Goal: Information Seeking & Learning: Learn about a topic

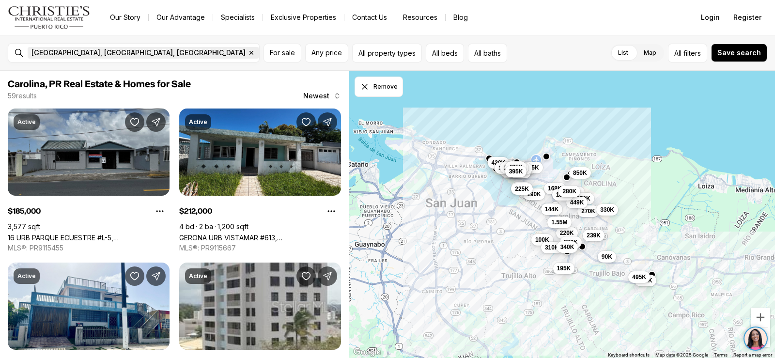
click at [32, 54] on span "Carolina, PR, US" at bounding box center [138, 53] width 214 height 8
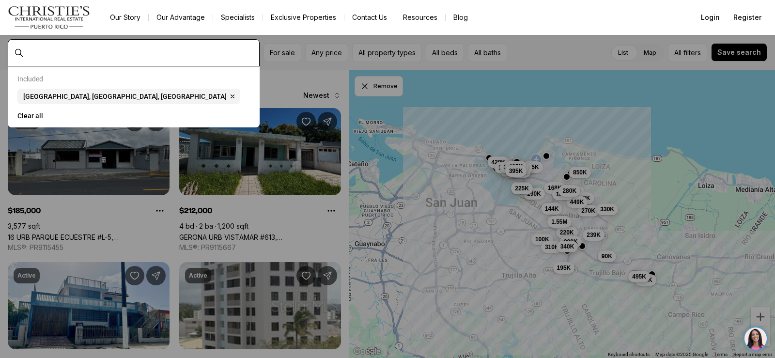
click at [72, 53] on input "text" at bounding box center [142, 52] width 228 height 9
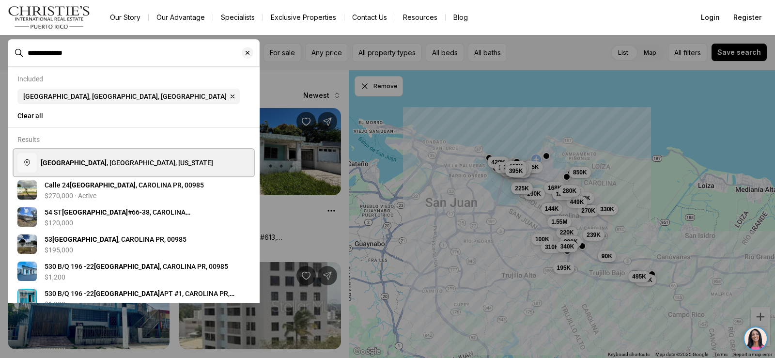
click at [83, 165] on span "Villa Carolina , Carolina, Puerto Rico" at bounding box center [127, 163] width 172 height 8
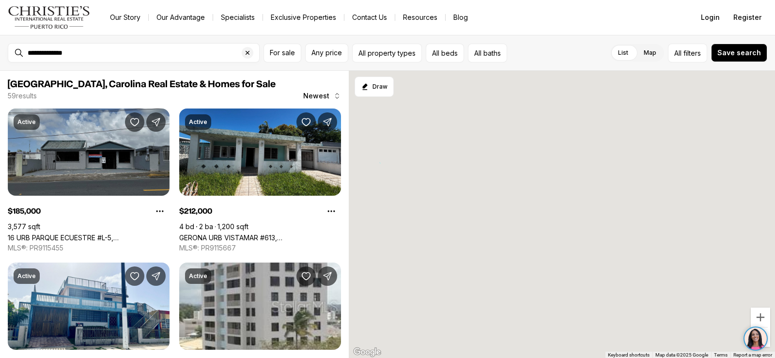
type input "**********"
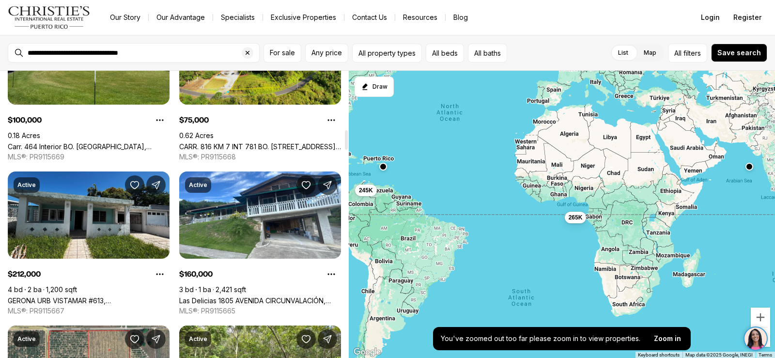
scroll to position [871, 0]
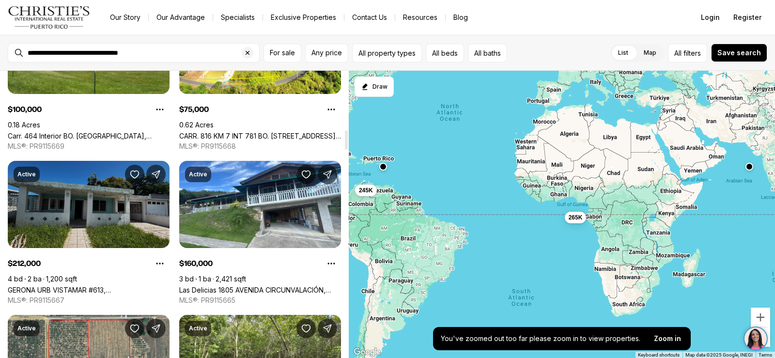
click at [97, 286] on link "GERONA URB VISTAMAR #613, [GEOGRAPHIC_DATA] [GEOGRAPHIC_DATA], 00983" at bounding box center [89, 290] width 162 height 8
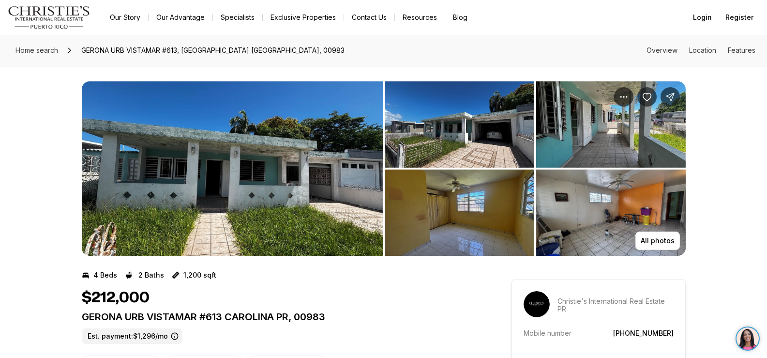
click at [317, 178] on img "View image gallery" at bounding box center [232, 168] width 301 height 174
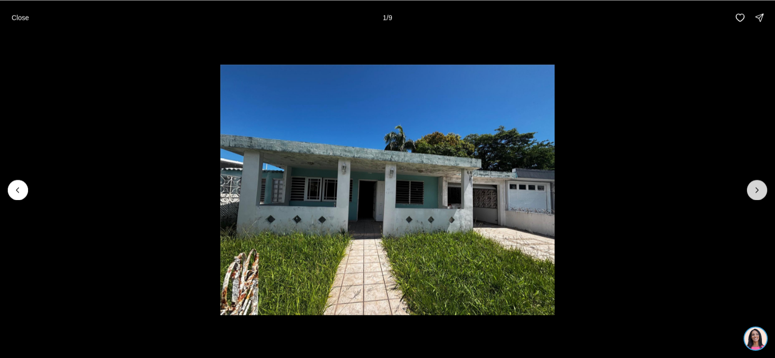
click at [756, 190] on icon "Next slide" at bounding box center [757, 190] width 10 height 10
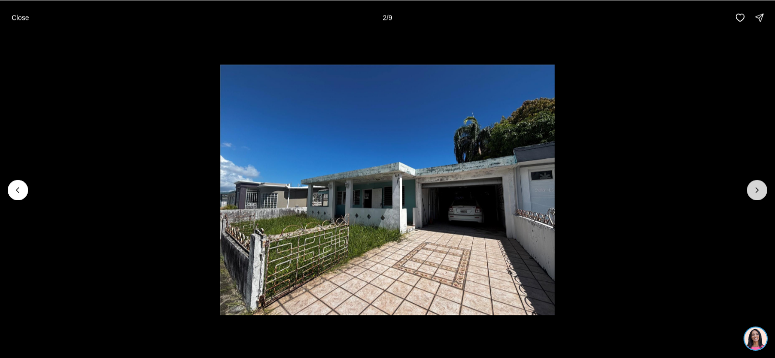
click at [756, 190] on icon "Next slide" at bounding box center [757, 190] width 10 height 10
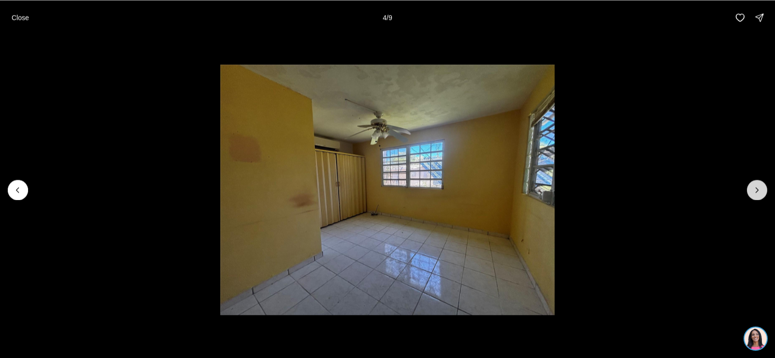
click at [756, 190] on icon "Next slide" at bounding box center [757, 190] width 10 height 10
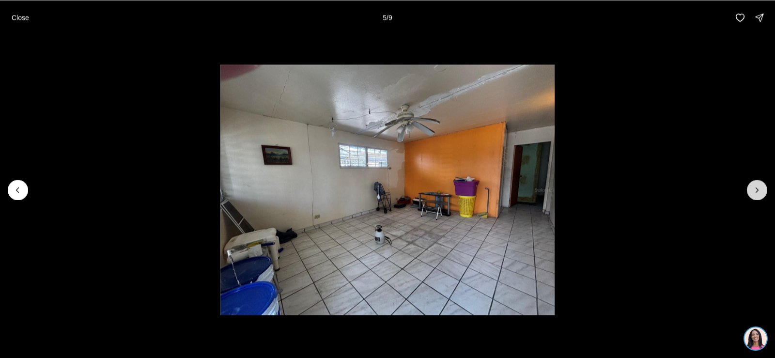
click at [756, 190] on icon "Next slide" at bounding box center [757, 190] width 10 height 10
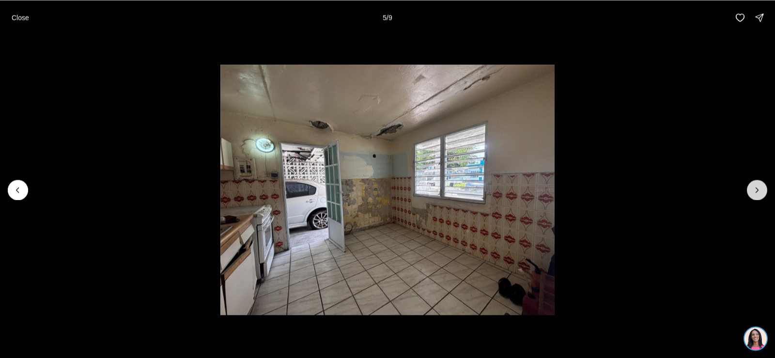
click at [756, 190] on icon "Next slide" at bounding box center [757, 190] width 10 height 10
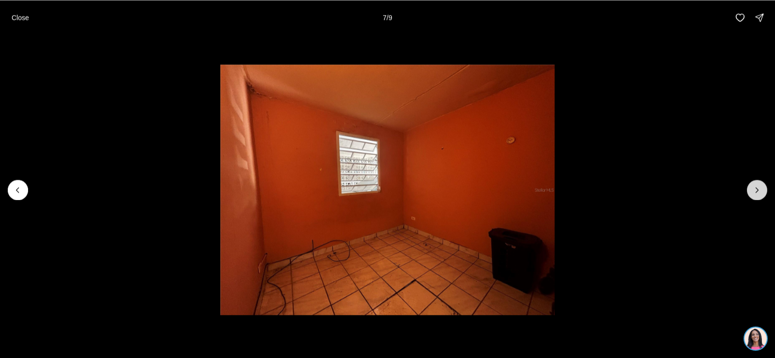
click at [756, 190] on icon "Next slide" at bounding box center [757, 190] width 10 height 10
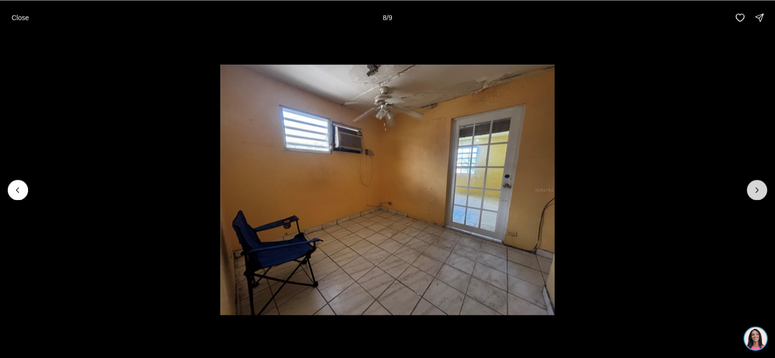
click at [756, 190] on icon "Next slide" at bounding box center [757, 190] width 10 height 10
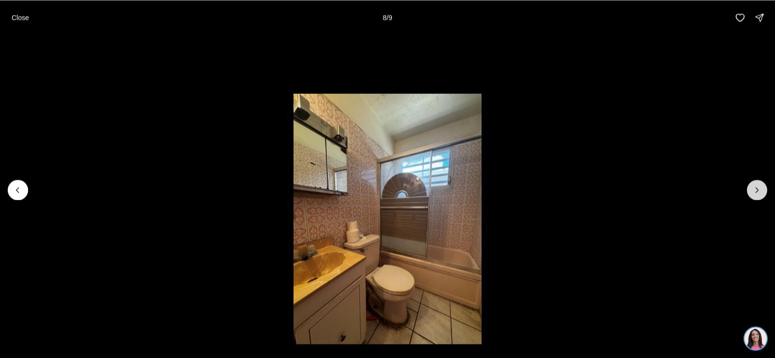
click at [756, 190] on div at bounding box center [757, 190] width 20 height 20
click at [755, 190] on div at bounding box center [757, 190] width 20 height 20
click at [22, 16] on p "Close" at bounding box center [20, 18] width 17 height 8
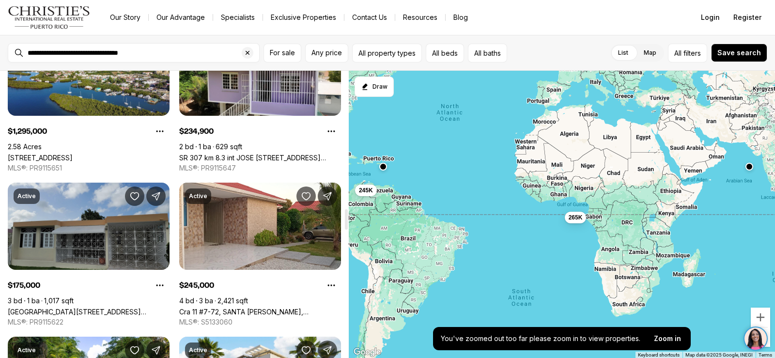
scroll to position [1937, 0]
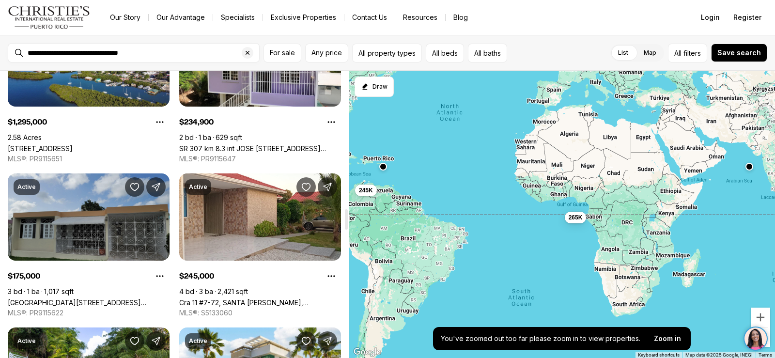
click at [138, 298] on link "[GEOGRAPHIC_DATA][STREET_ADDRESS][GEOGRAPHIC_DATA]" at bounding box center [89, 302] width 162 height 8
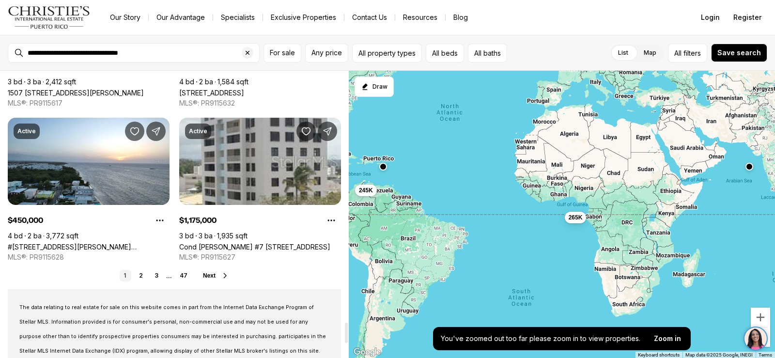
scroll to position [3534, 0]
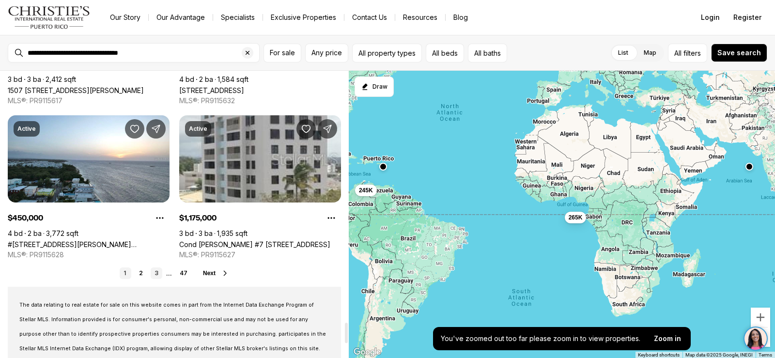
click at [155, 271] on link "3" at bounding box center [157, 273] width 12 height 12
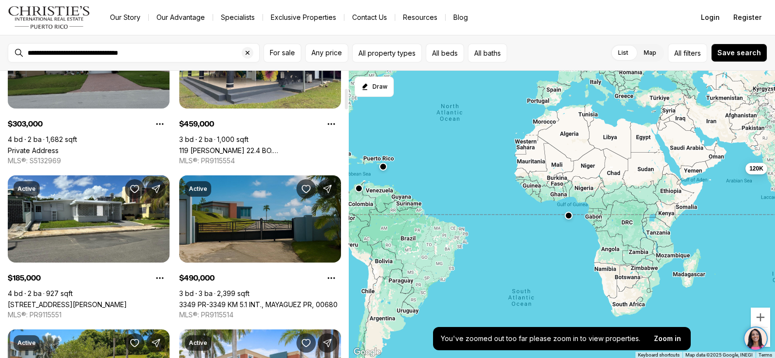
scroll to position [242, 0]
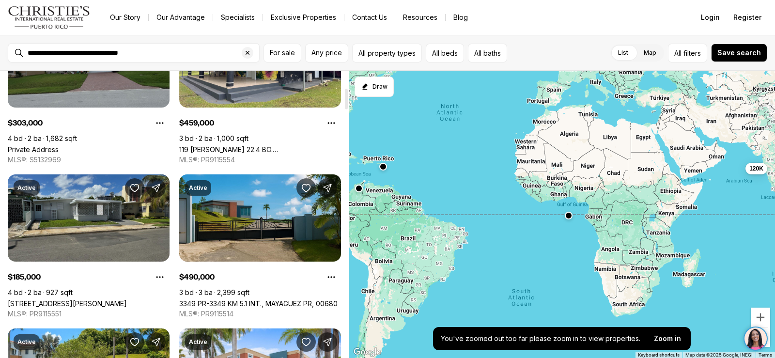
click at [88, 299] on link "[STREET_ADDRESS][PERSON_NAME]" at bounding box center [67, 303] width 119 height 8
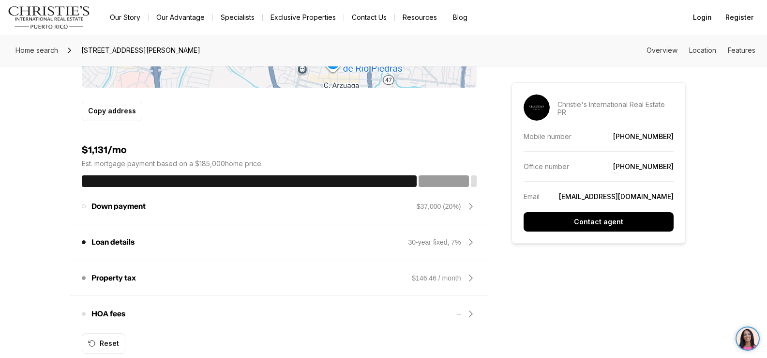
scroll to position [678, 0]
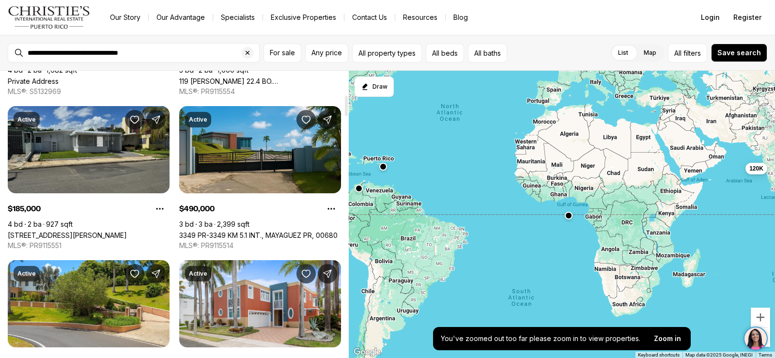
scroll to position [290, 0]
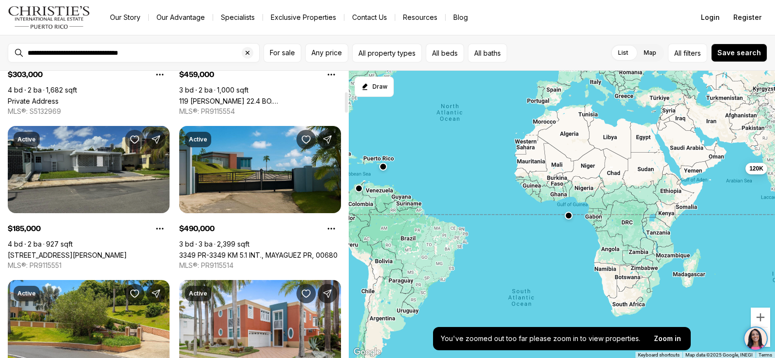
click at [134, 139] on icon "Save Property: 56 CALLE" at bounding box center [135, 140] width 10 height 10
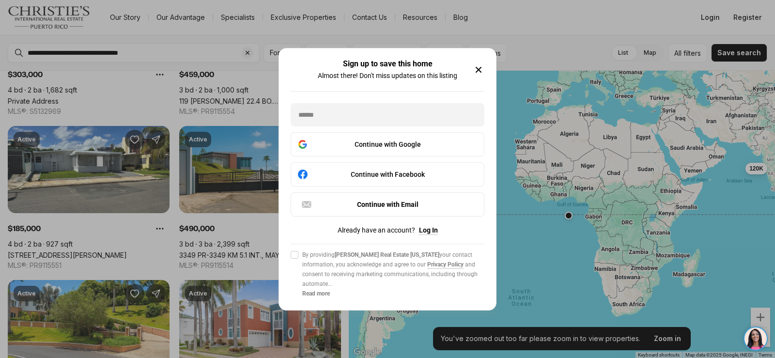
click at [476, 71] on icon "button" at bounding box center [478, 69] width 5 height 5
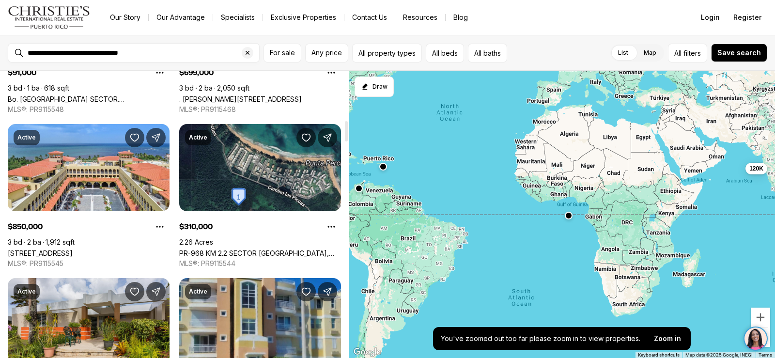
scroll to position [823, 0]
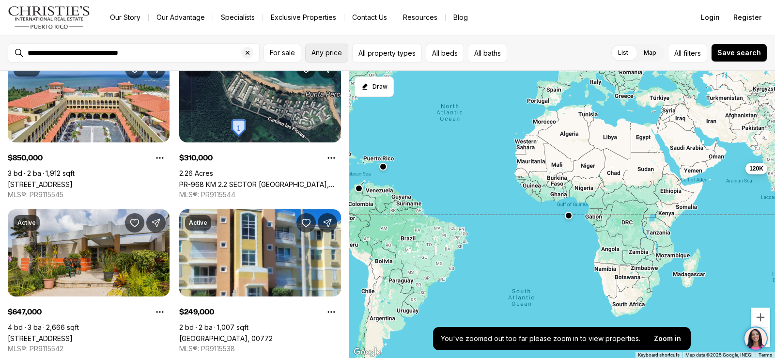
click at [327, 57] on button "Any price" at bounding box center [326, 53] width 43 height 19
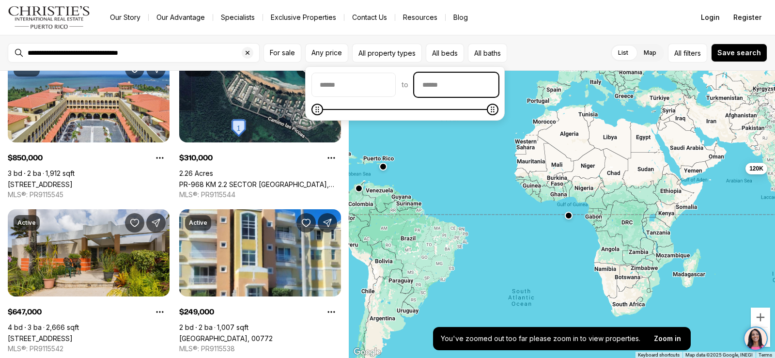
click at [439, 84] on input "priceMax" at bounding box center [455, 84] width 83 height 23
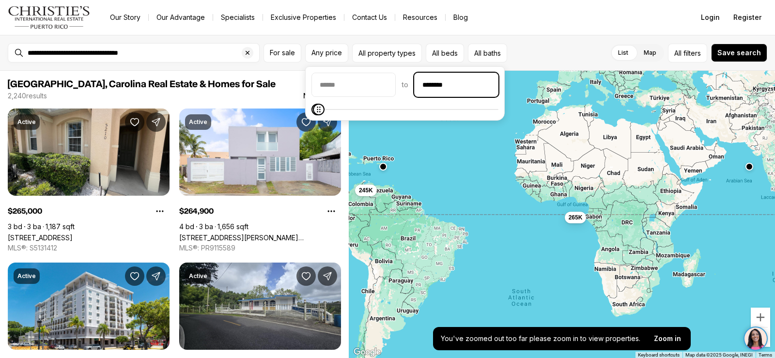
type input "********"
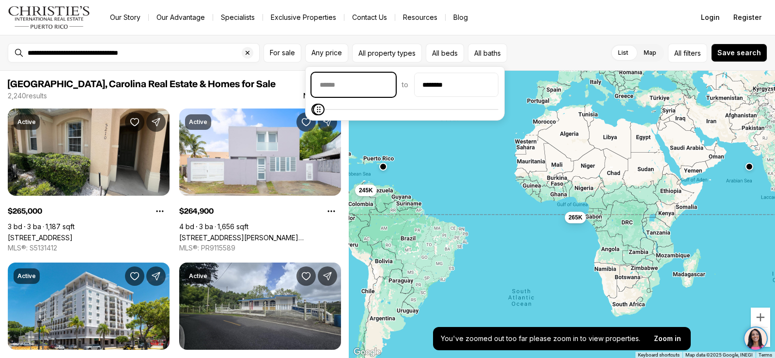
click at [334, 84] on input "priceMin" at bounding box center [353, 84] width 83 height 23
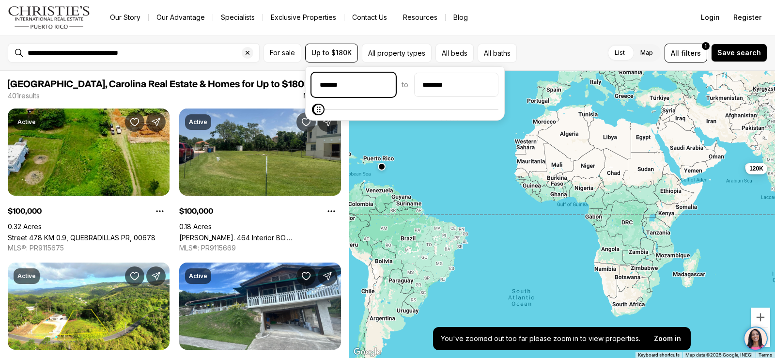
type input "*******"
click at [498, 113] on span at bounding box center [404, 110] width 187 height 10
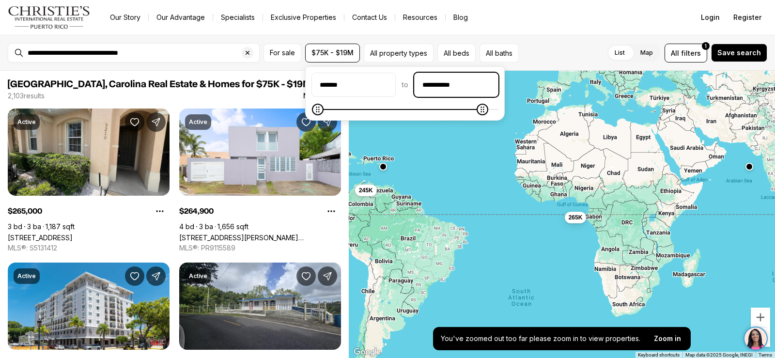
click at [444, 84] on input "**********" at bounding box center [455, 84] width 83 height 23
type input "********"
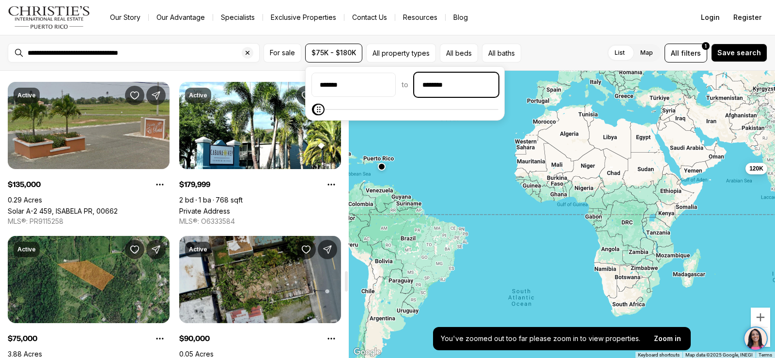
scroll to position [2808, 0]
